Goal: Task Accomplishment & Management: Manage account settings

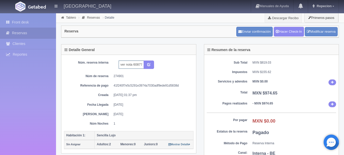
click at [142, 62] on input "ver nota 6087735651 booking" at bounding box center [131, 64] width 25 height 8
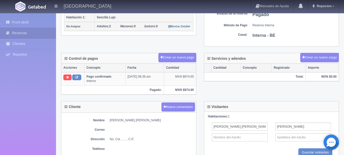
scroll to position [127, 0]
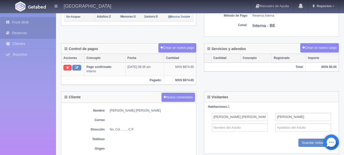
click at [32, 21] on link "Front desk" at bounding box center [28, 22] width 56 height 10
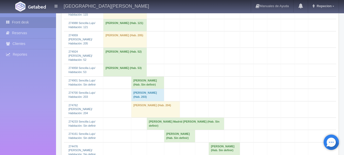
scroll to position [560, 0]
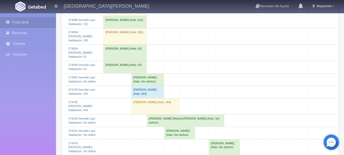
click at [135, 85] on td "[PERSON_NAME] (Hab. Sin definir)" at bounding box center [147, 79] width 33 height 12
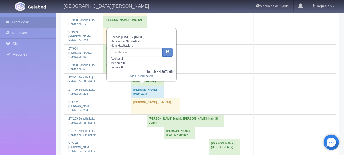
click at [137, 55] on input "text" at bounding box center [137, 52] width 52 height 8
type input "102"
click at [170, 53] on button "button" at bounding box center [167, 52] width 10 height 9
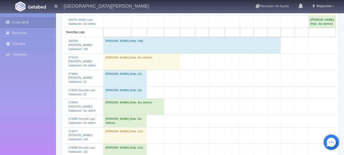
scroll to position [560, 0]
